Goal: Use online tool/utility: Utilize a website feature to perform a specific function

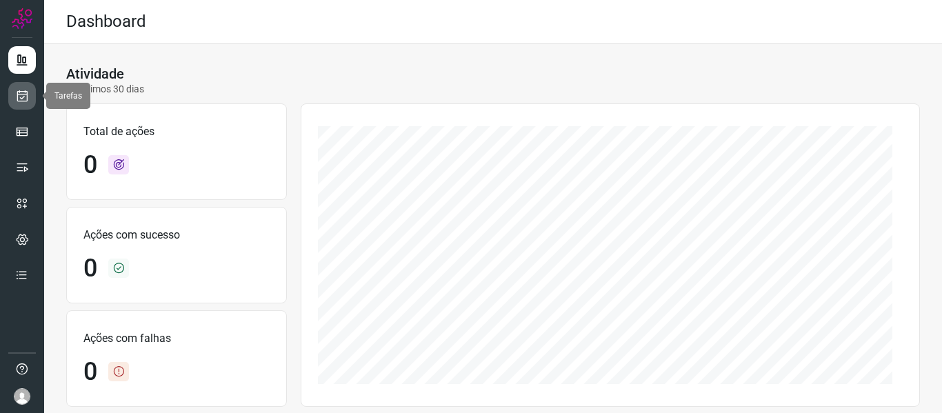
click at [28, 87] on link at bounding box center [22, 96] width 28 height 28
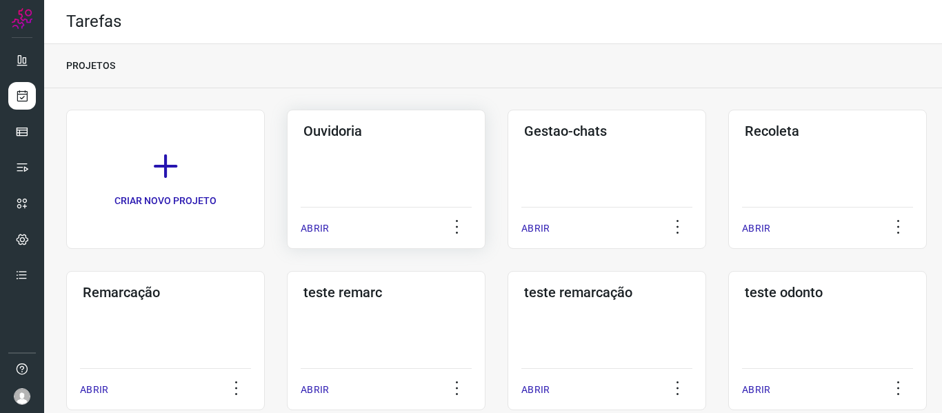
click at [317, 232] on p "ABRIR" at bounding box center [315, 228] width 28 height 14
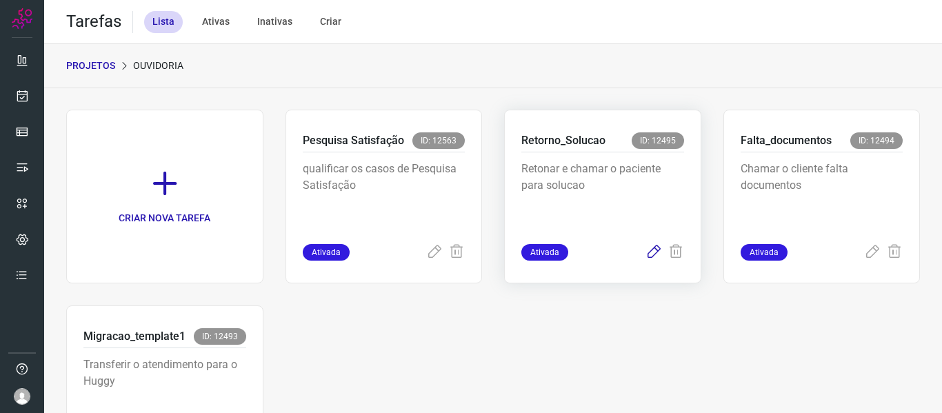
click at [646, 254] on icon at bounding box center [654, 252] width 17 height 17
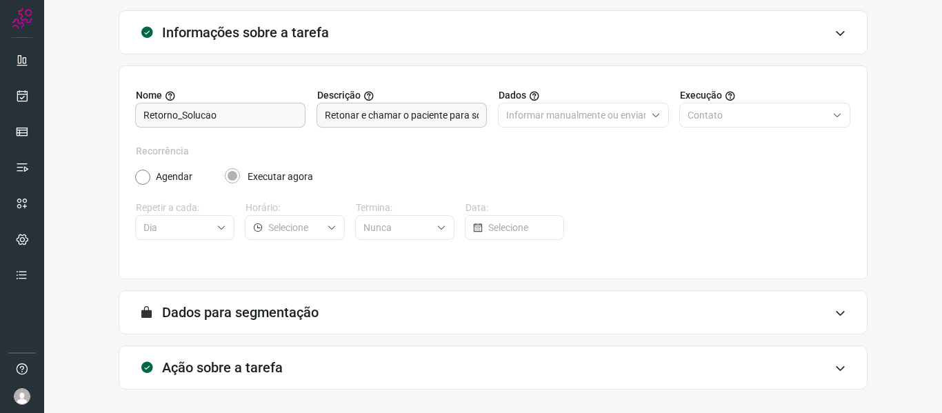
scroll to position [126, 0]
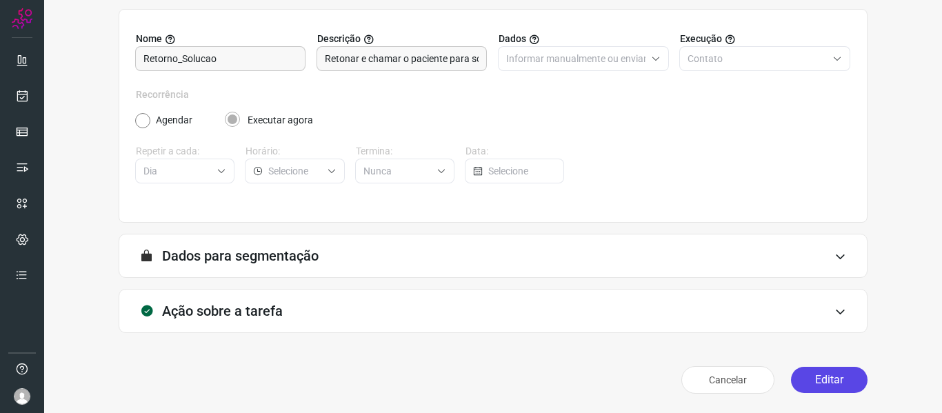
click at [821, 373] on button "Editar" at bounding box center [829, 380] width 77 height 26
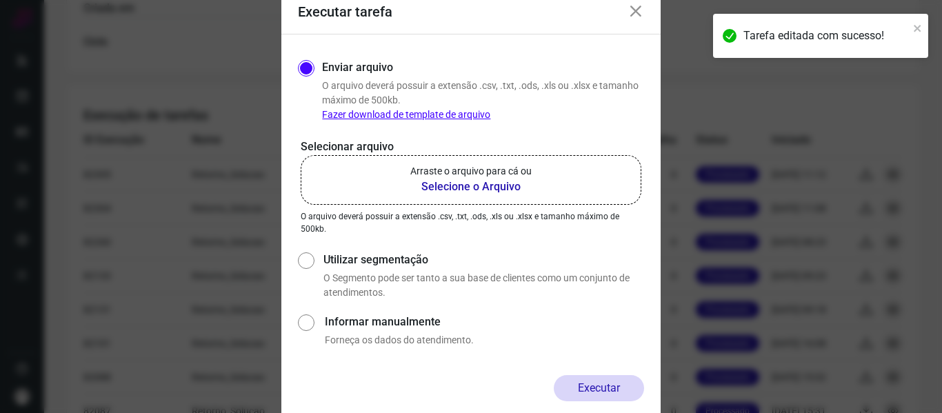
scroll to position [470, 0]
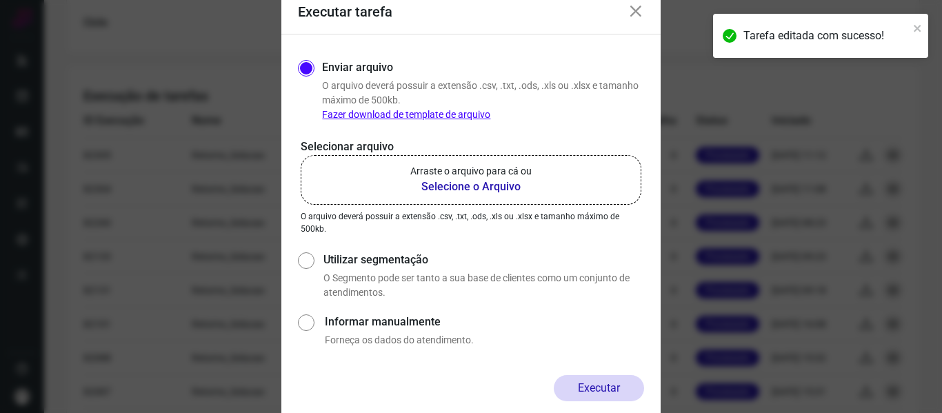
click at [484, 161] on label "Arraste o arquivo para cá ou Selecione o Arquivo" at bounding box center [471, 180] width 341 height 50
click at [0, 0] on input "Arraste o arquivo para cá ou Selecione o Arquivo" at bounding box center [0, 0] width 0 height 0
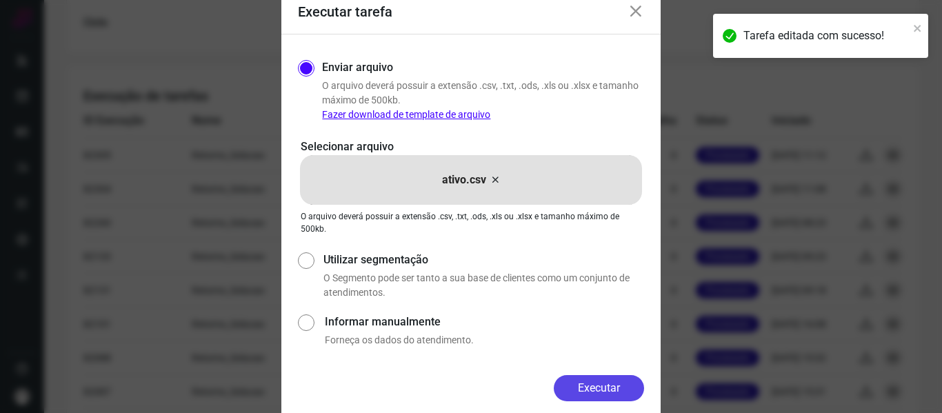
click at [602, 385] on button "Executar" at bounding box center [599, 388] width 90 height 26
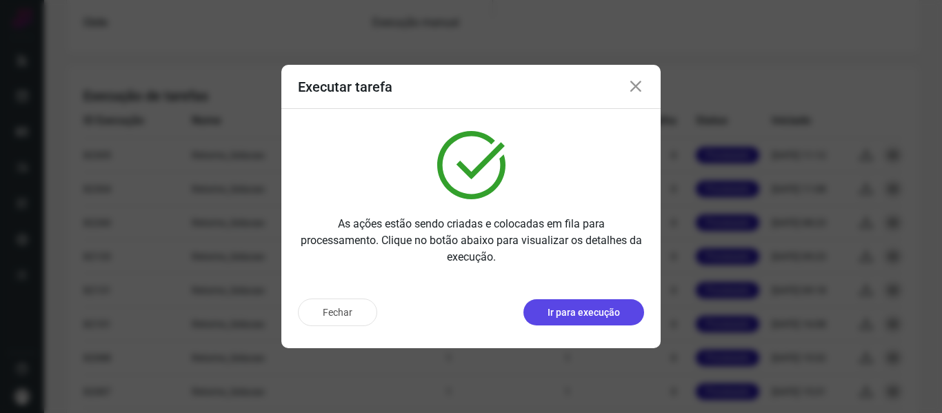
click at [606, 321] on button "Ir para execução" at bounding box center [584, 312] width 121 height 26
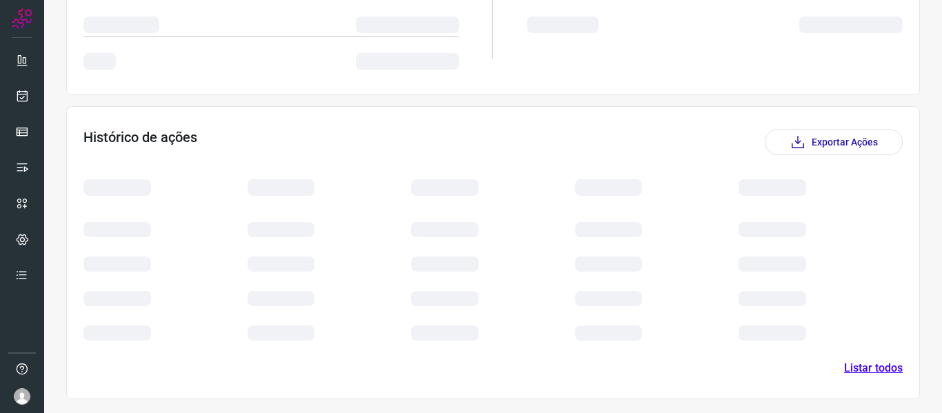
scroll to position [190, 0]
